Goal: Information Seeking & Learning: Understand process/instructions

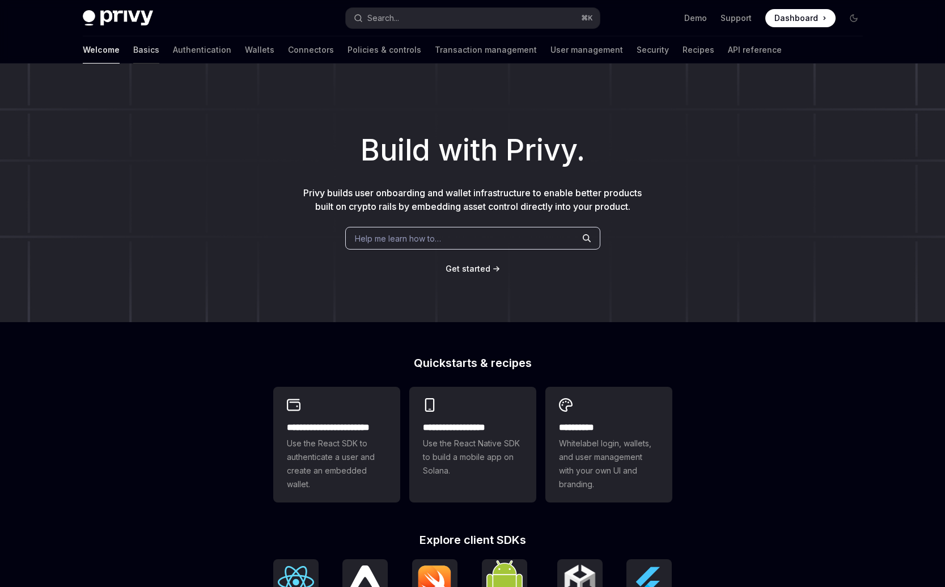
click at [133, 56] on link "Basics" at bounding box center [146, 49] width 26 height 27
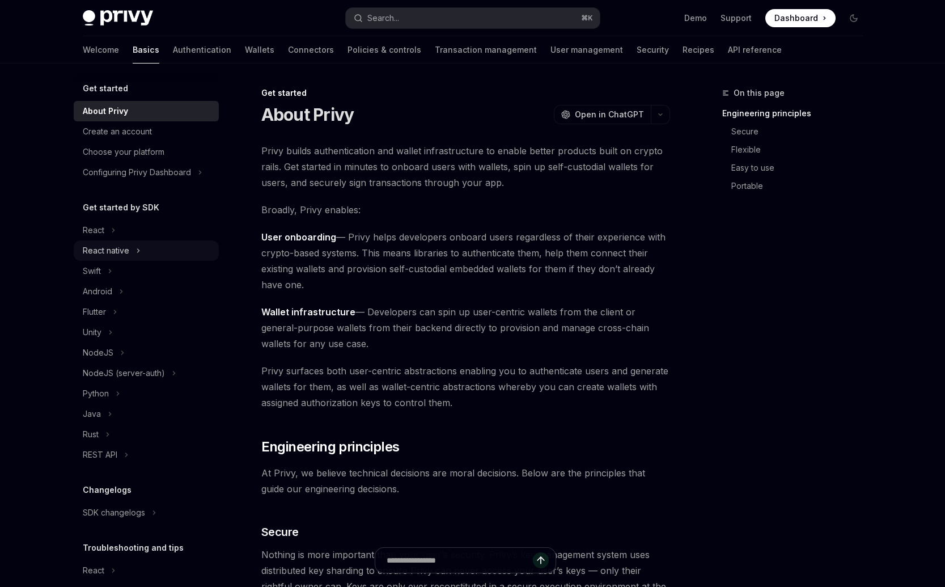
click at [146, 251] on button "React native" at bounding box center [146, 250] width 145 height 20
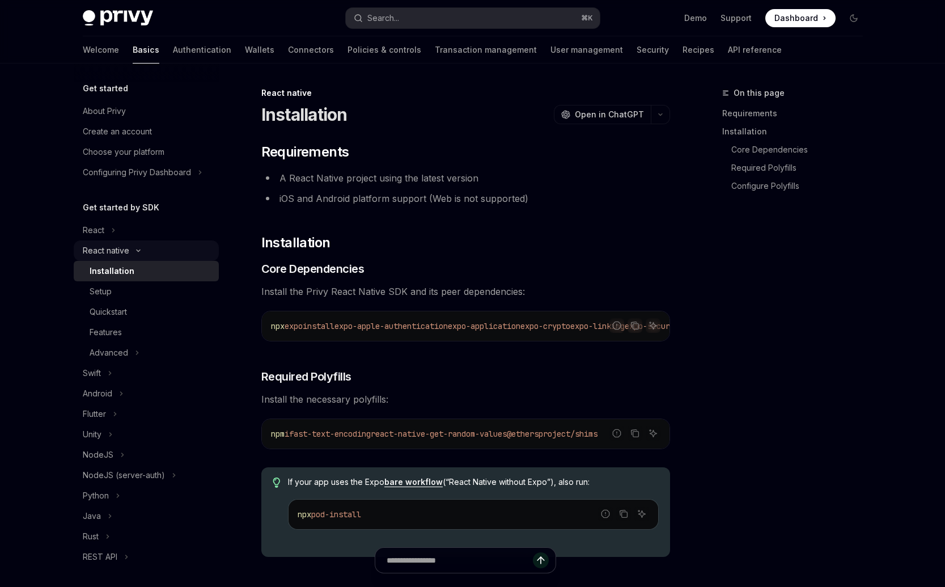
type textarea "*"
click at [448, 336] on div "npx expo install expo-apple-authentication expo-application expo-crypto expo-li…" at bounding box center [466, 325] width 408 height 29
drag, startPoint x: 422, startPoint y: 340, endPoint x: 450, endPoint y: 341, distance: 28.4
click at [450, 341] on div "npx expo install expo-apple-authentication expo-application expo-crypto expo-li…" at bounding box center [466, 325] width 408 height 29
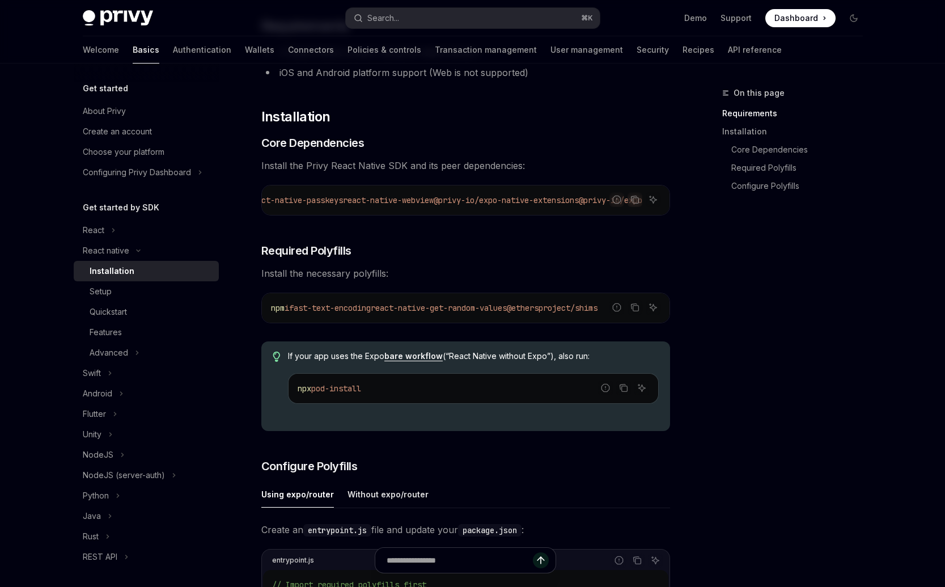
scroll to position [127, 0]
click at [512, 320] on div "npm i fast-text-encoding react-native-get-random-values @ethersproject/shims" at bounding box center [466, 306] width 408 height 29
click at [437, 309] on span "react-native-get-random-values" at bounding box center [439, 307] width 136 height 10
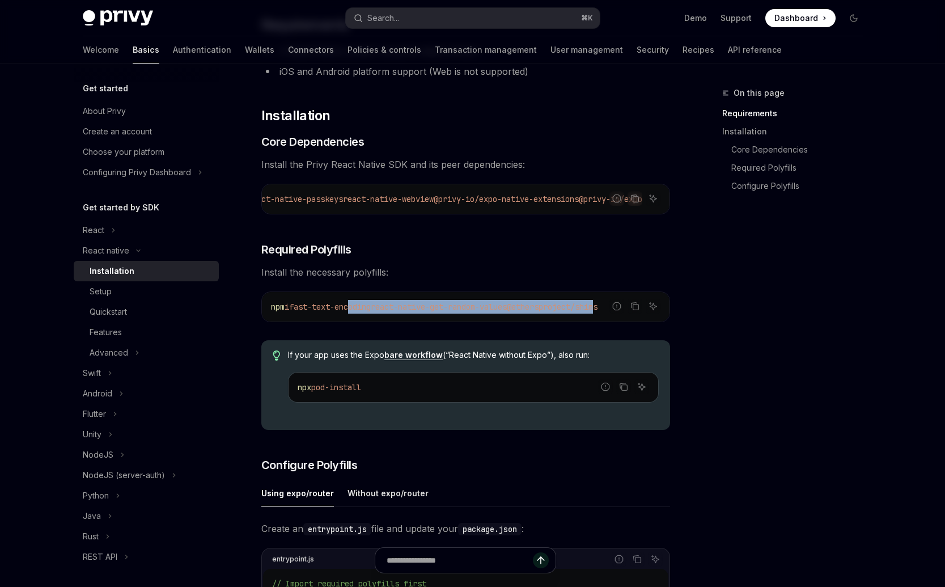
drag, startPoint x: 357, startPoint y: 306, endPoint x: 606, endPoint y: 311, distance: 249.0
click at [622, 312] on div "Report incorrect code Copy Ask AI npm i fast-text-encoding react-native-get-ran…" at bounding box center [465, 307] width 409 height 31
click at [560, 309] on span "@ethersproject/shims" at bounding box center [552, 307] width 91 height 10
drag, startPoint x: 539, startPoint y: 311, endPoint x: 670, endPoint y: 313, distance: 131.0
click at [670, 313] on div "React native Installation OpenAI Open in ChatGPT OpenAI Open in ChatGPT ​ Requi…" at bounding box center [360, 589] width 626 height 1261
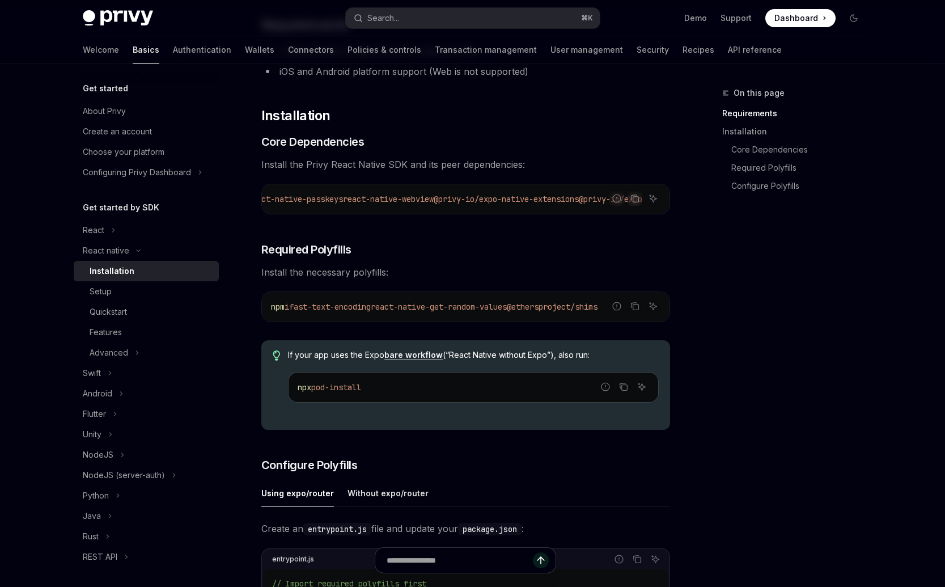
click at [360, 225] on div "​ Requirements A React Native project using the latest version iOS and Android …" at bounding box center [465, 526] width 409 height 1021
drag, startPoint x: 534, startPoint y: 212, endPoint x: 440, endPoint y: 209, distance: 94.2
click at [440, 209] on div "npx expo install expo-apple-authentication expo-application expo-crypto expo-li…" at bounding box center [466, 198] width 408 height 29
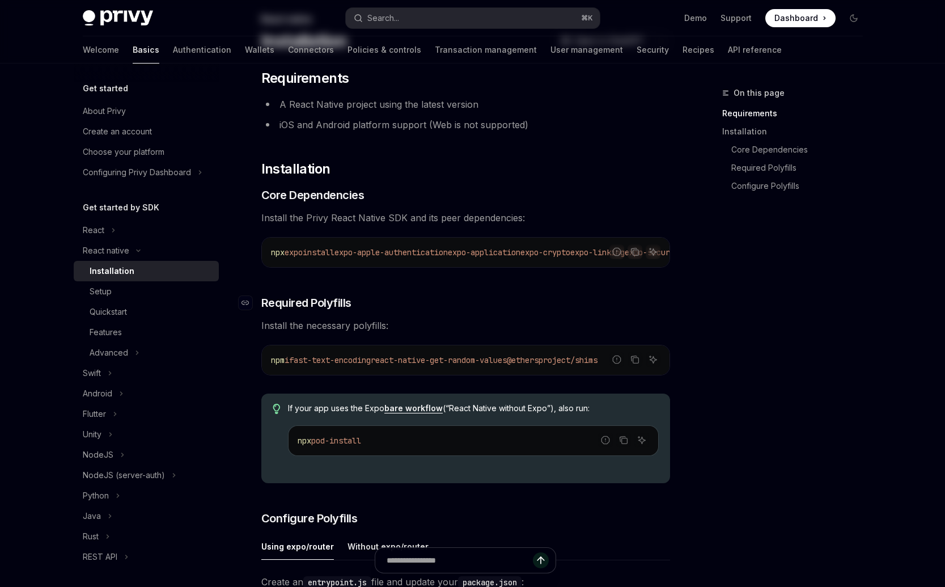
scroll to position [0, 0]
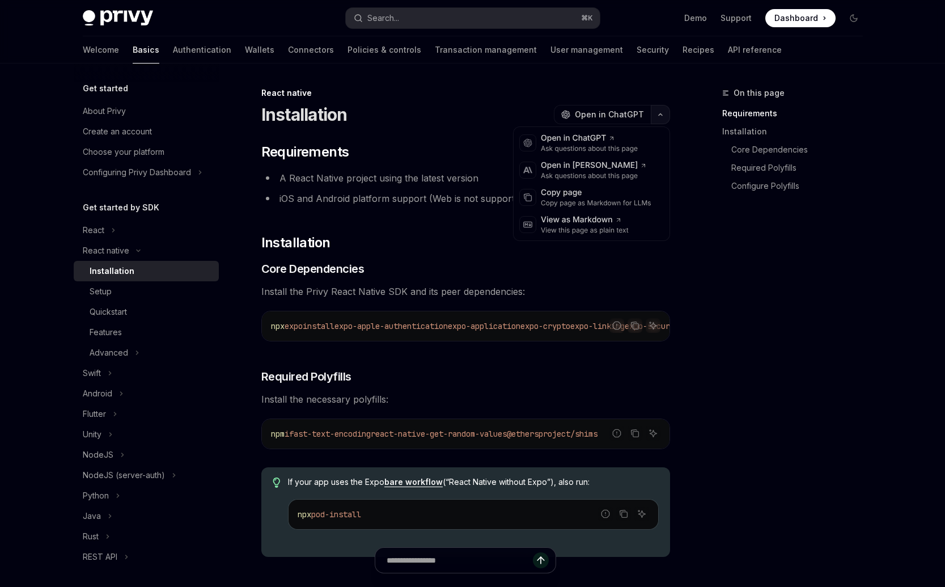
click at [662, 115] on icon "button" at bounding box center [661, 114] width 14 height 5
click at [628, 195] on div "Copy page" at bounding box center [596, 192] width 111 height 11
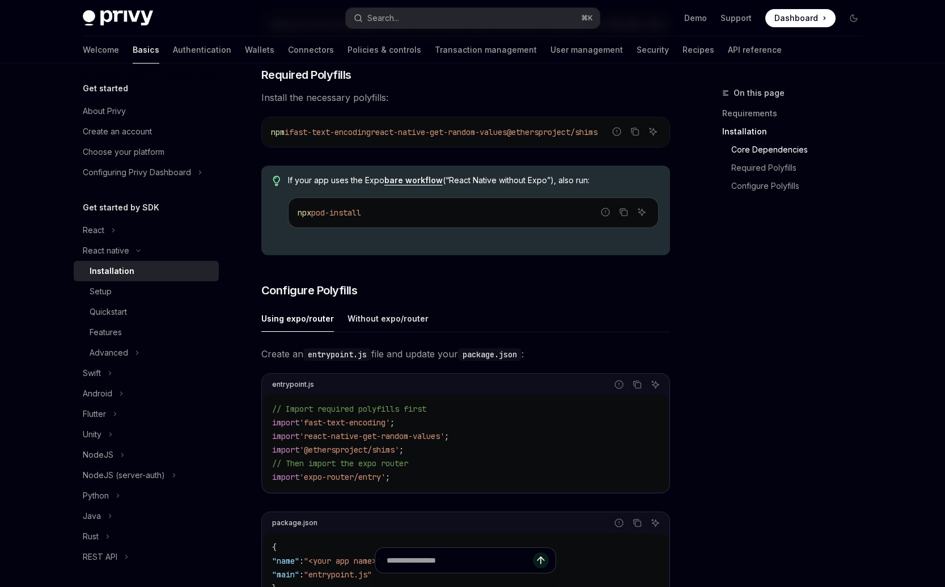
scroll to position [357, 0]
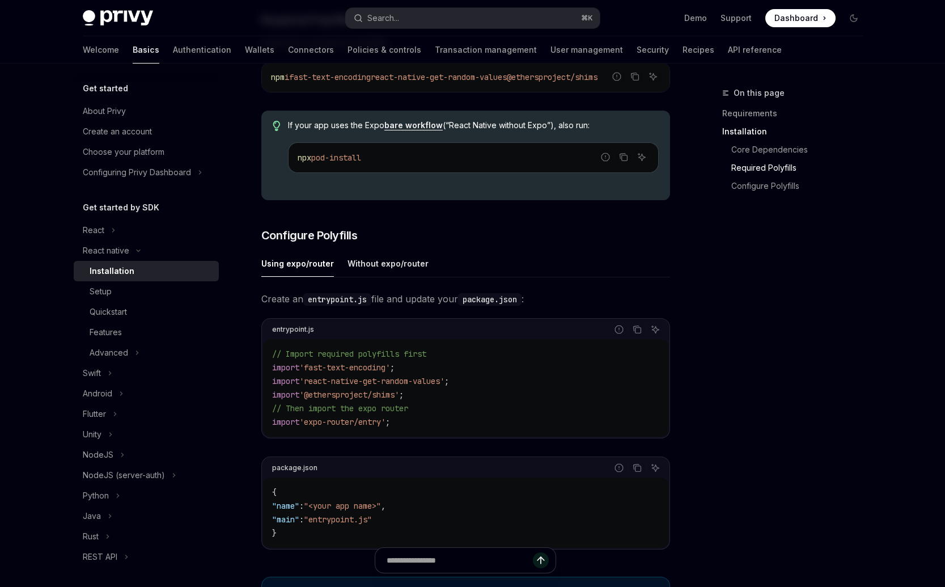
click at [485, 391] on code "// Import required polyfills first import 'fast-text-encoding' ; import 'react-…" at bounding box center [465, 388] width 387 height 82
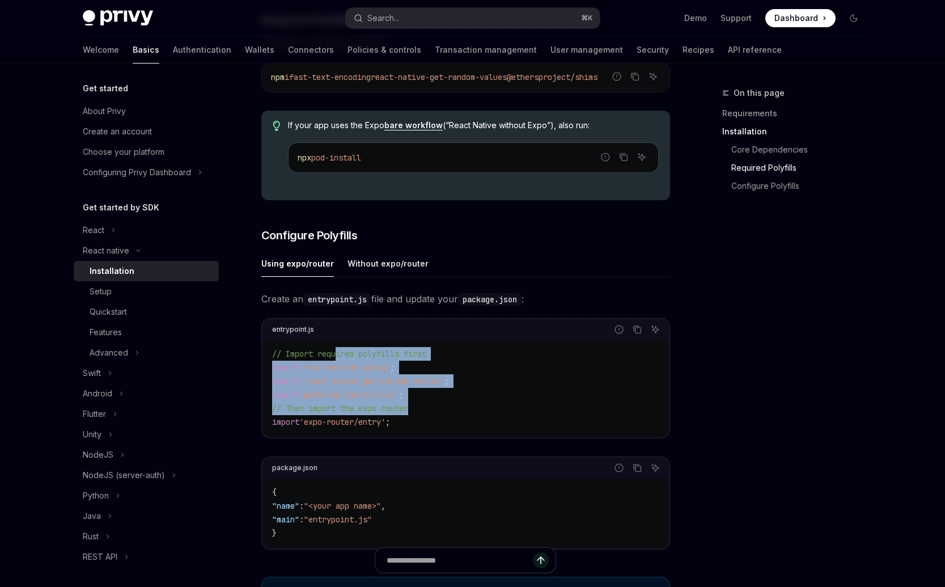
drag, startPoint x: 419, startPoint y: 406, endPoint x: 351, endPoint y: 377, distance: 73.7
click at [339, 365] on code "// Import required polyfills first import 'fast-text-encoding' ; import 'react-…" at bounding box center [465, 388] width 387 height 82
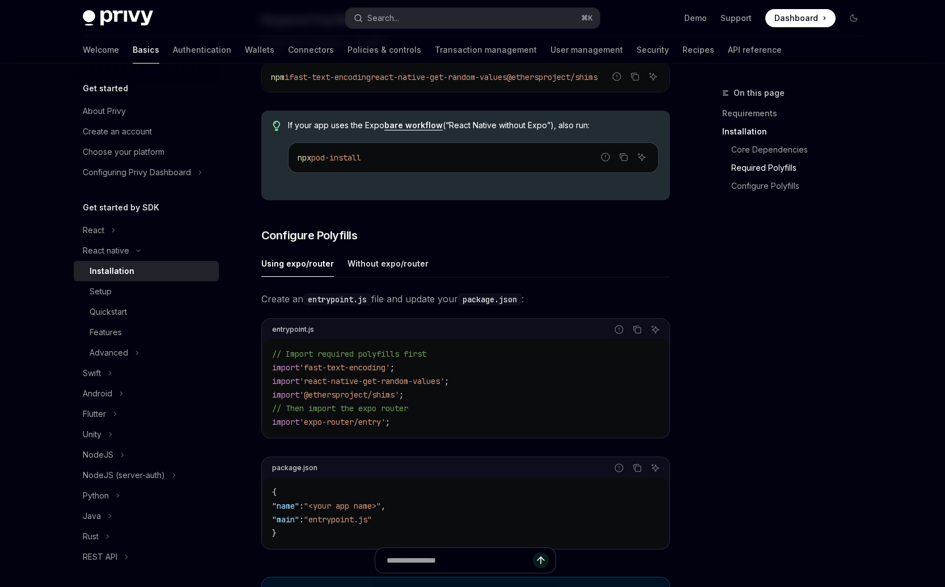
click at [399, 399] on span "'@ethersproject/shims'" at bounding box center [349, 395] width 100 height 10
